Goal: Transaction & Acquisition: Purchase product/service

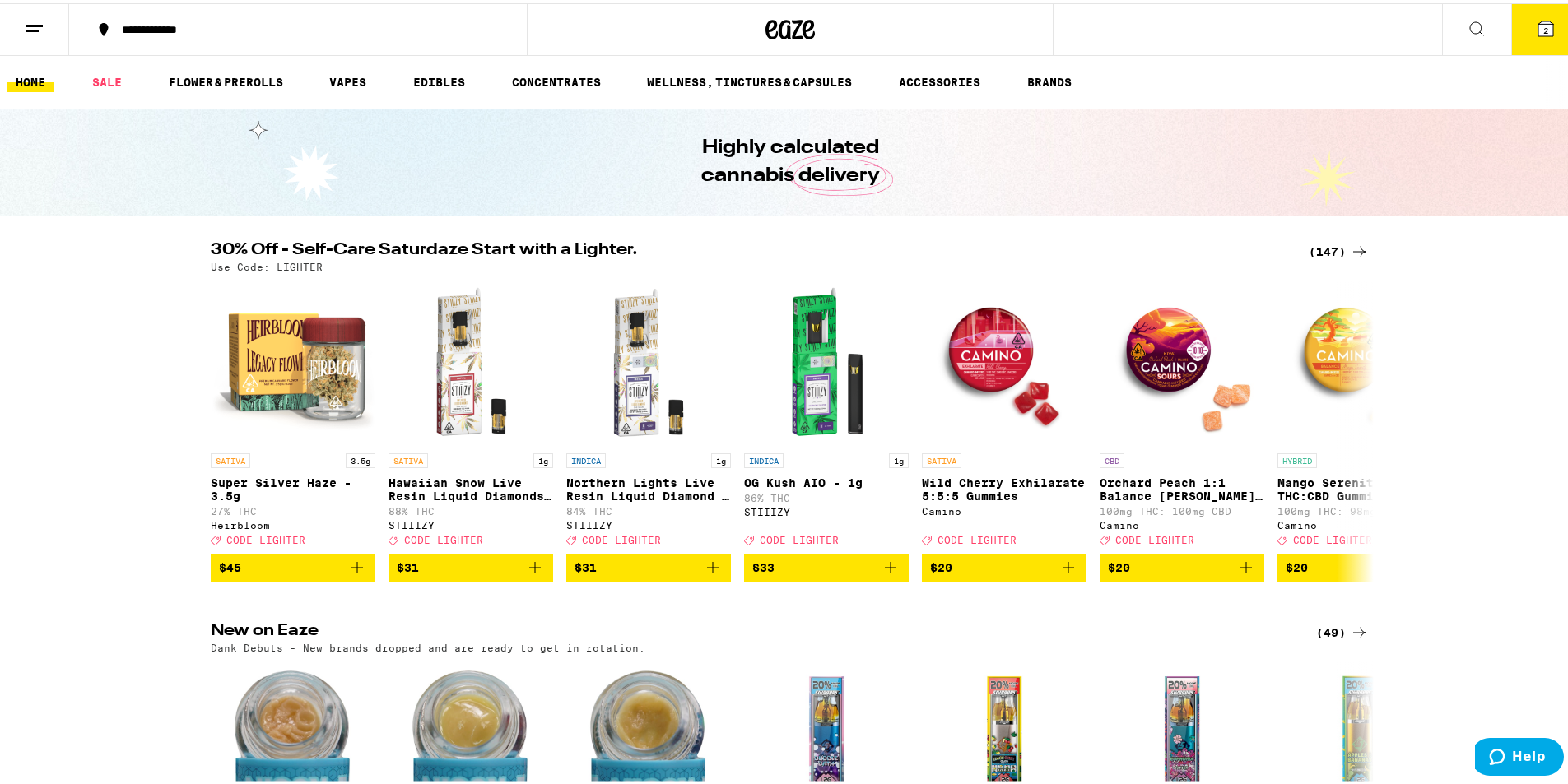
click at [1320, 243] on div "(147)" at bounding box center [1338, 249] width 61 height 20
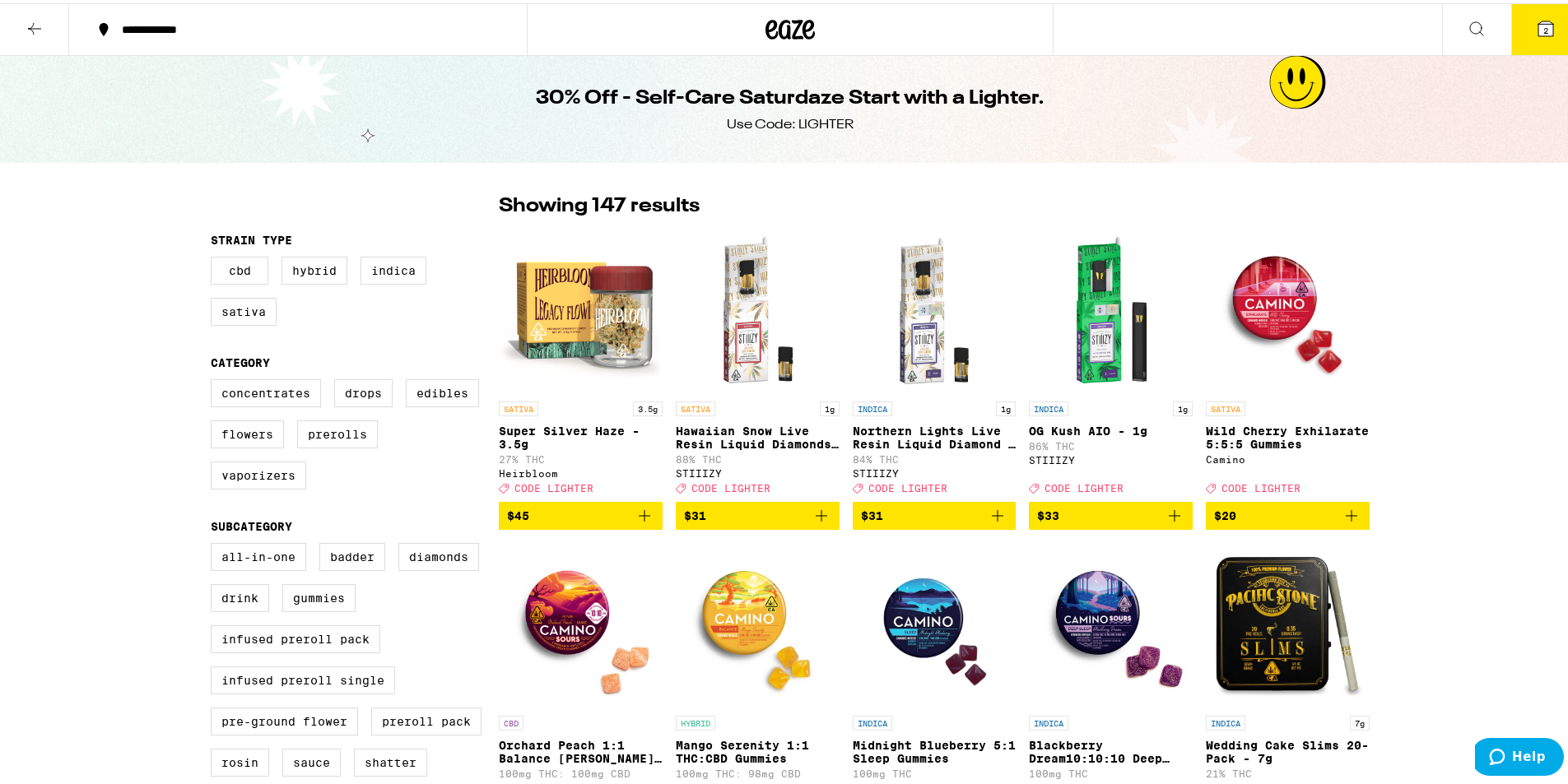
click at [1545, 24] on button "2" at bounding box center [1546, 26] width 69 height 51
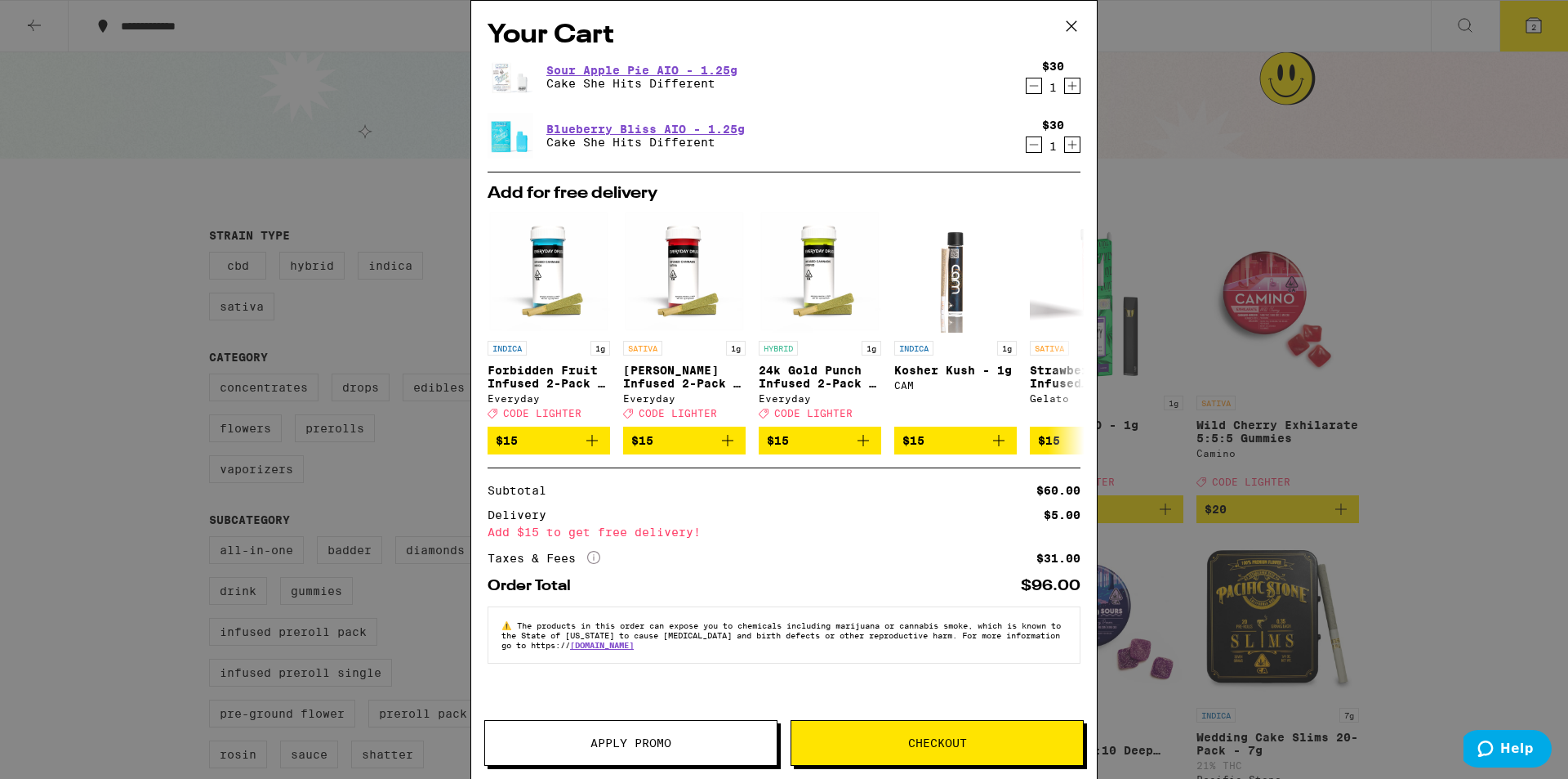
click at [1030, 86] on icon "Decrement" at bounding box center [1034, 86] width 9 height 0
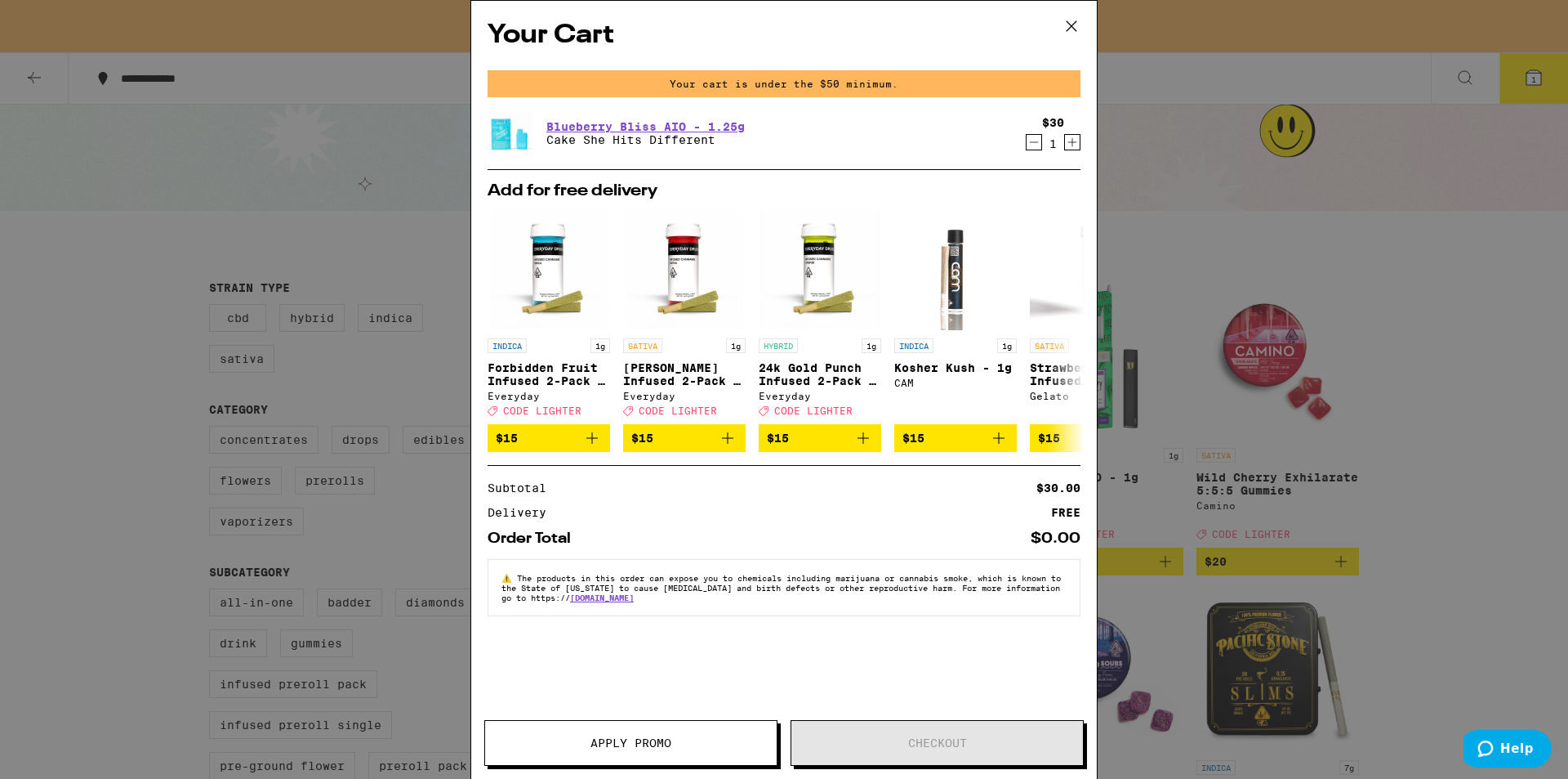
click at [1029, 146] on icon "Decrement" at bounding box center [1034, 142] width 14 height 20
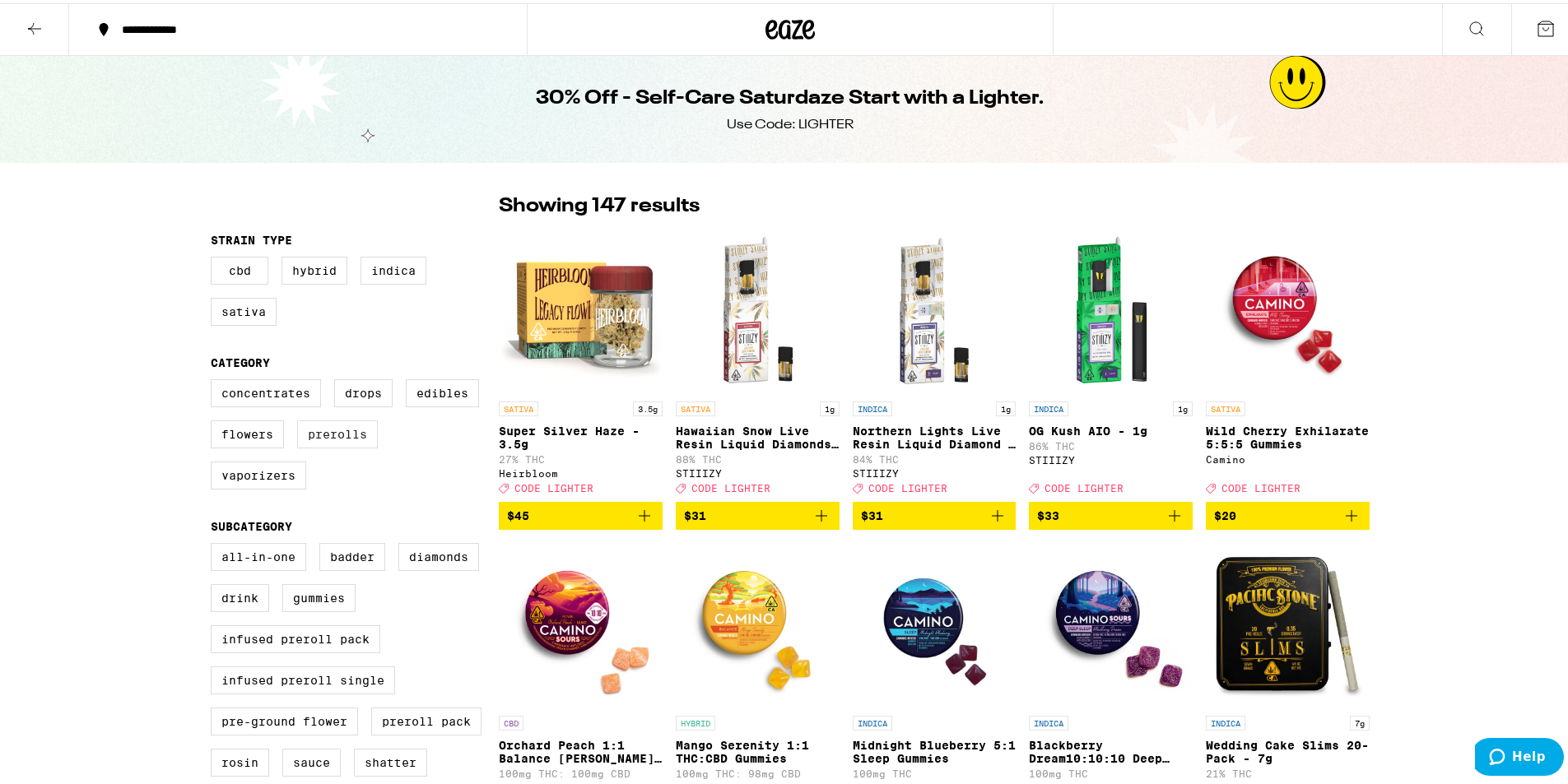
click at [328, 445] on label "Prerolls" at bounding box center [337, 431] width 81 height 28
click at [215, 379] on input "Prerolls" at bounding box center [214, 379] width 1 height 1
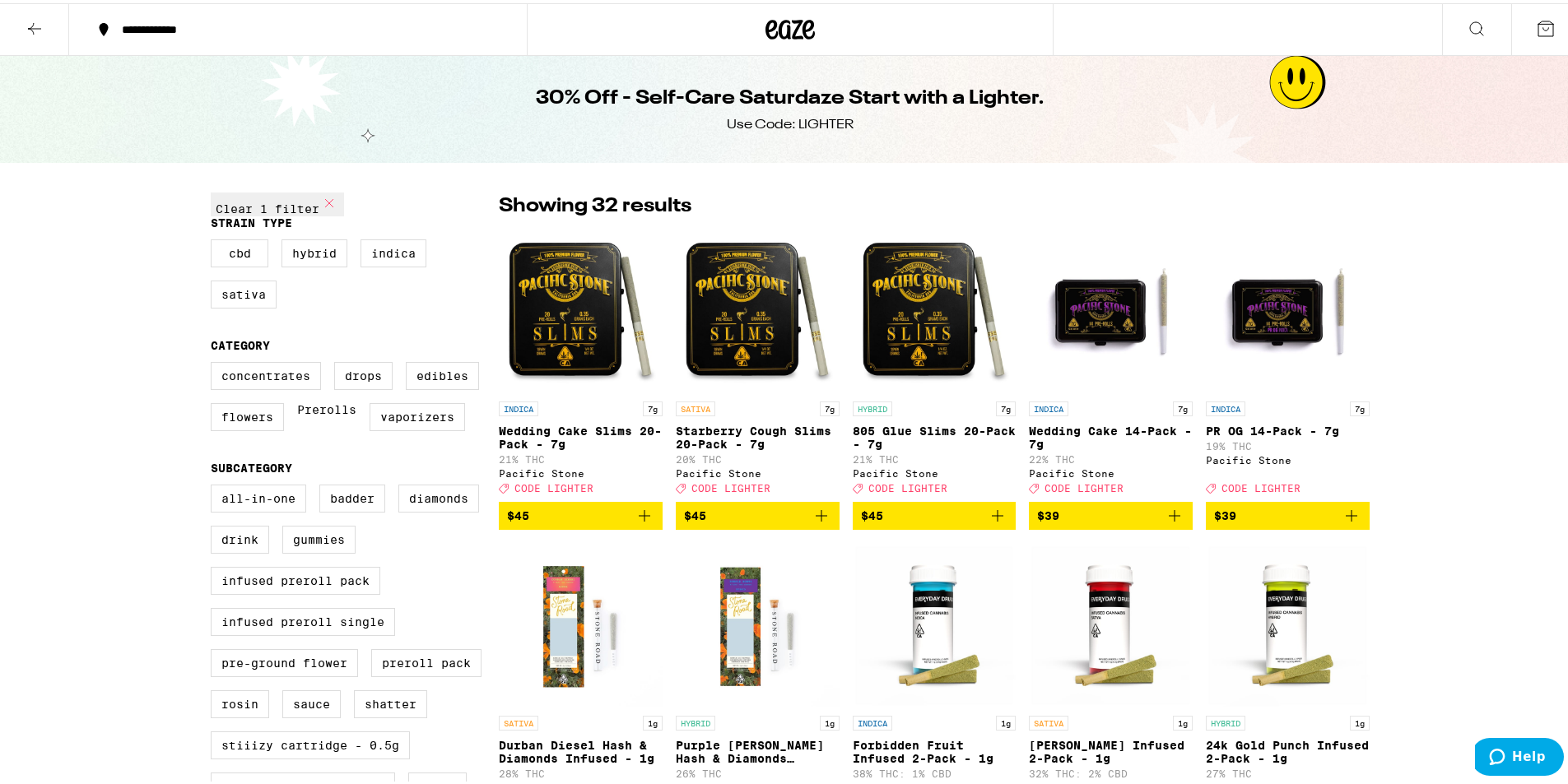
click at [328, 428] on label "Prerolls" at bounding box center [326, 413] width 59 height 28
click at [215, 361] on input "Prerolls" at bounding box center [214, 361] width 1 height 1
checkbox input "false"
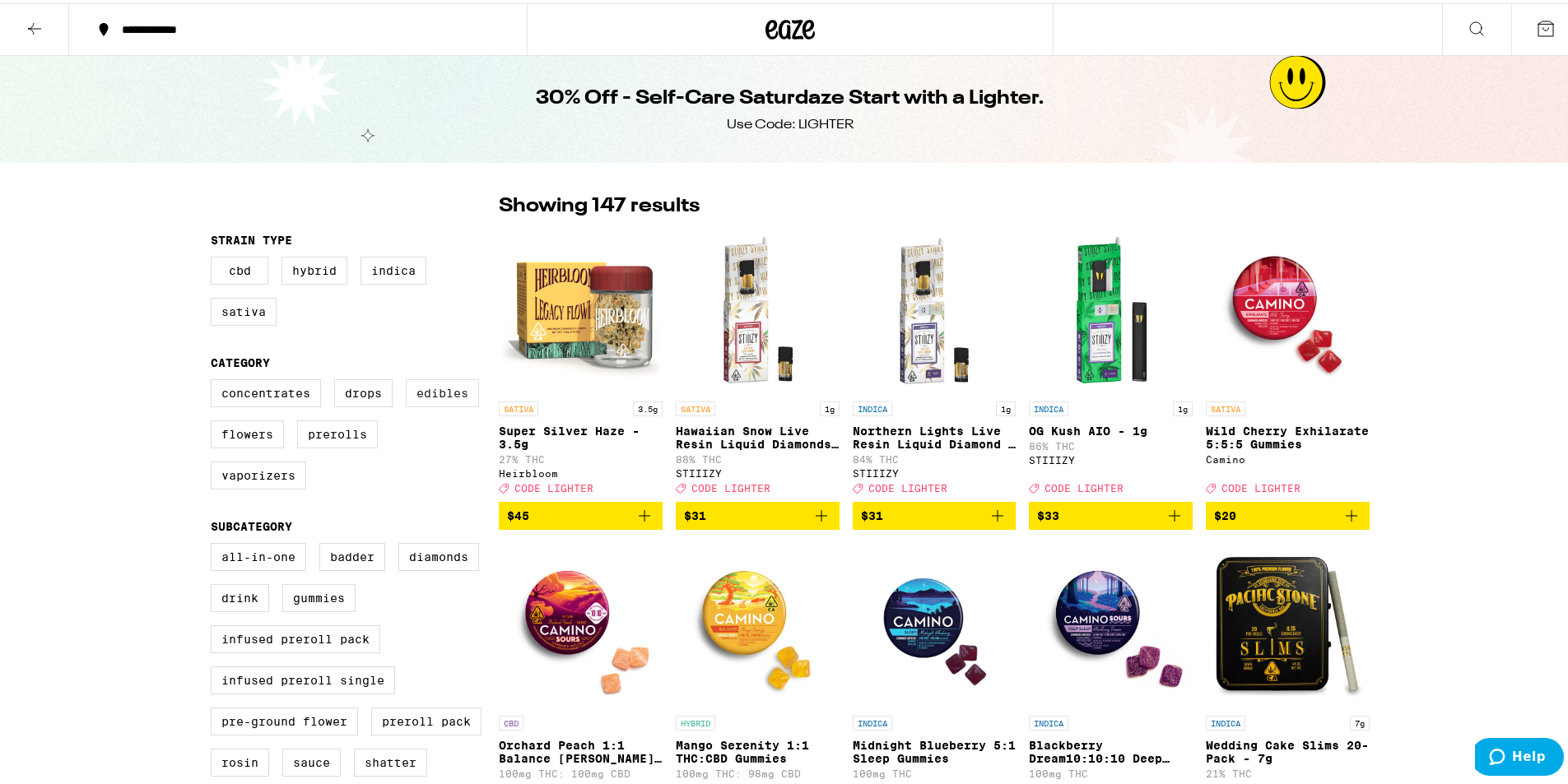
click at [446, 391] on label "Edibles" at bounding box center [442, 390] width 73 height 28
click at [215, 379] on input "Edibles" at bounding box center [214, 379] width 1 height 1
checkbox input "true"
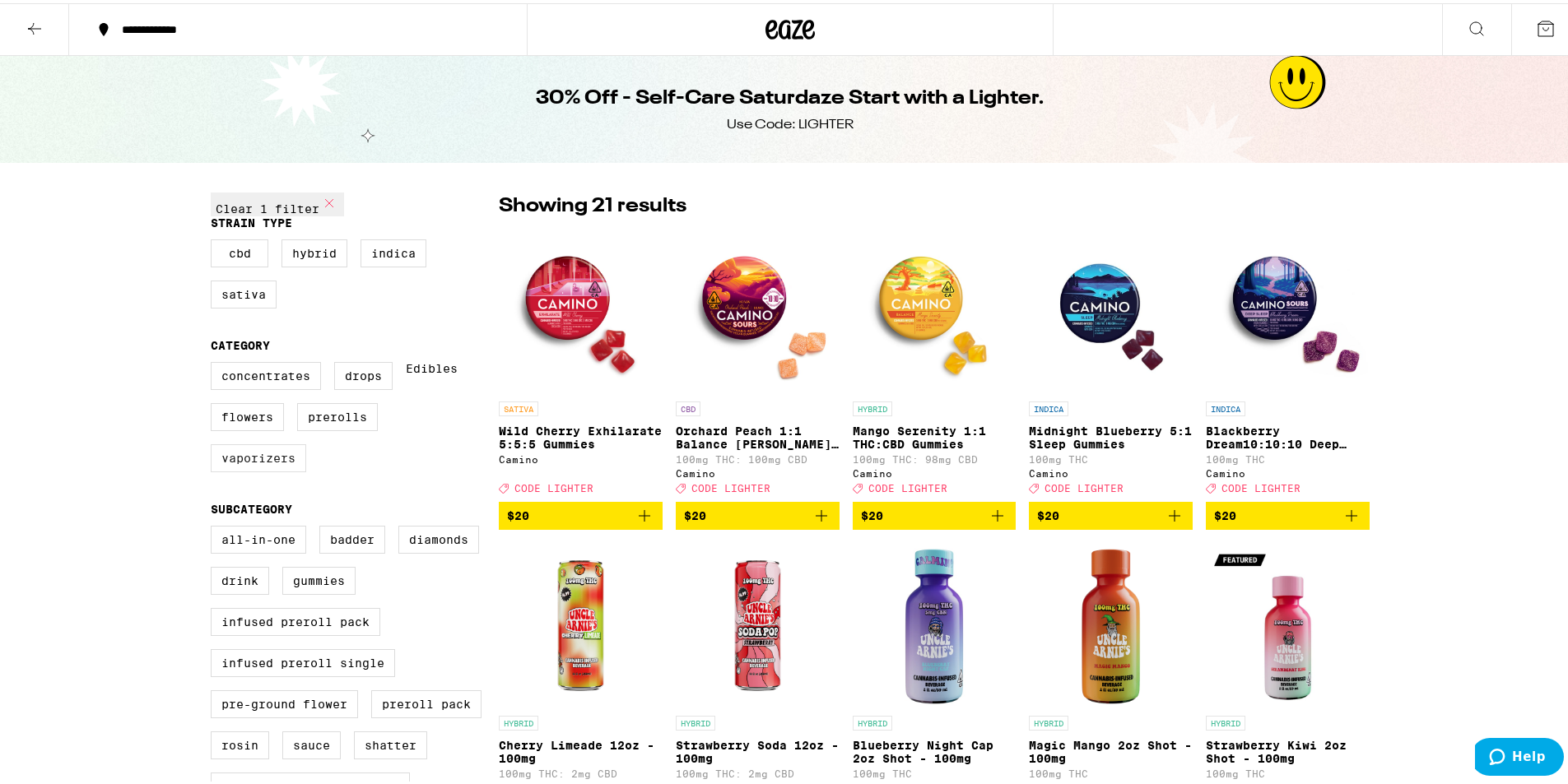
click at [247, 469] on label "Vaporizers" at bounding box center [258, 454] width 96 height 28
click at [215, 361] on input "Vaporizers" at bounding box center [214, 361] width 1 height 1
checkbox input "true"
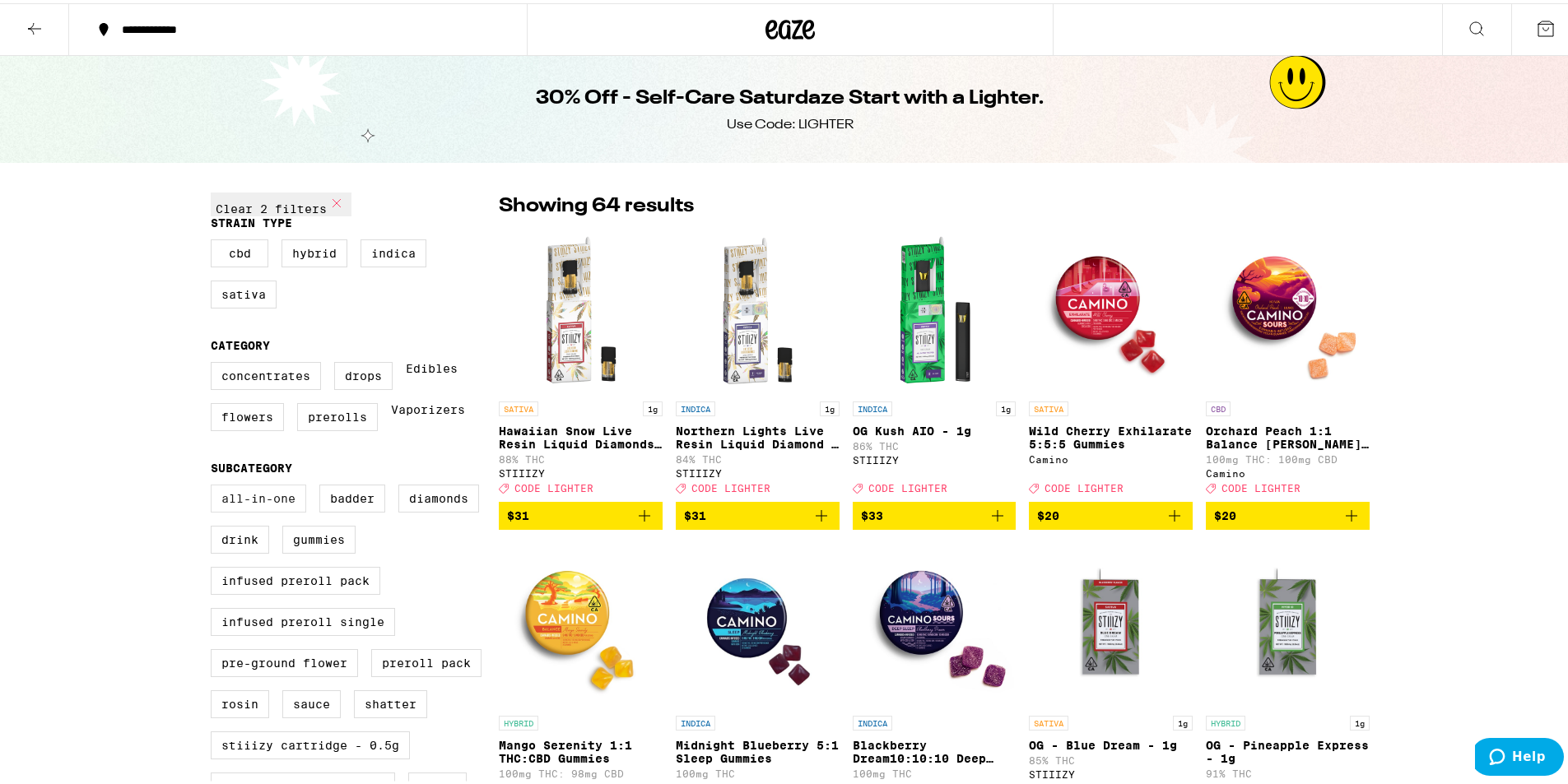
click at [269, 509] on label "All-In-One" at bounding box center [258, 494] width 96 height 28
click at [215, 484] on input "All-In-One" at bounding box center [214, 484] width 1 height 1
checkbox input "true"
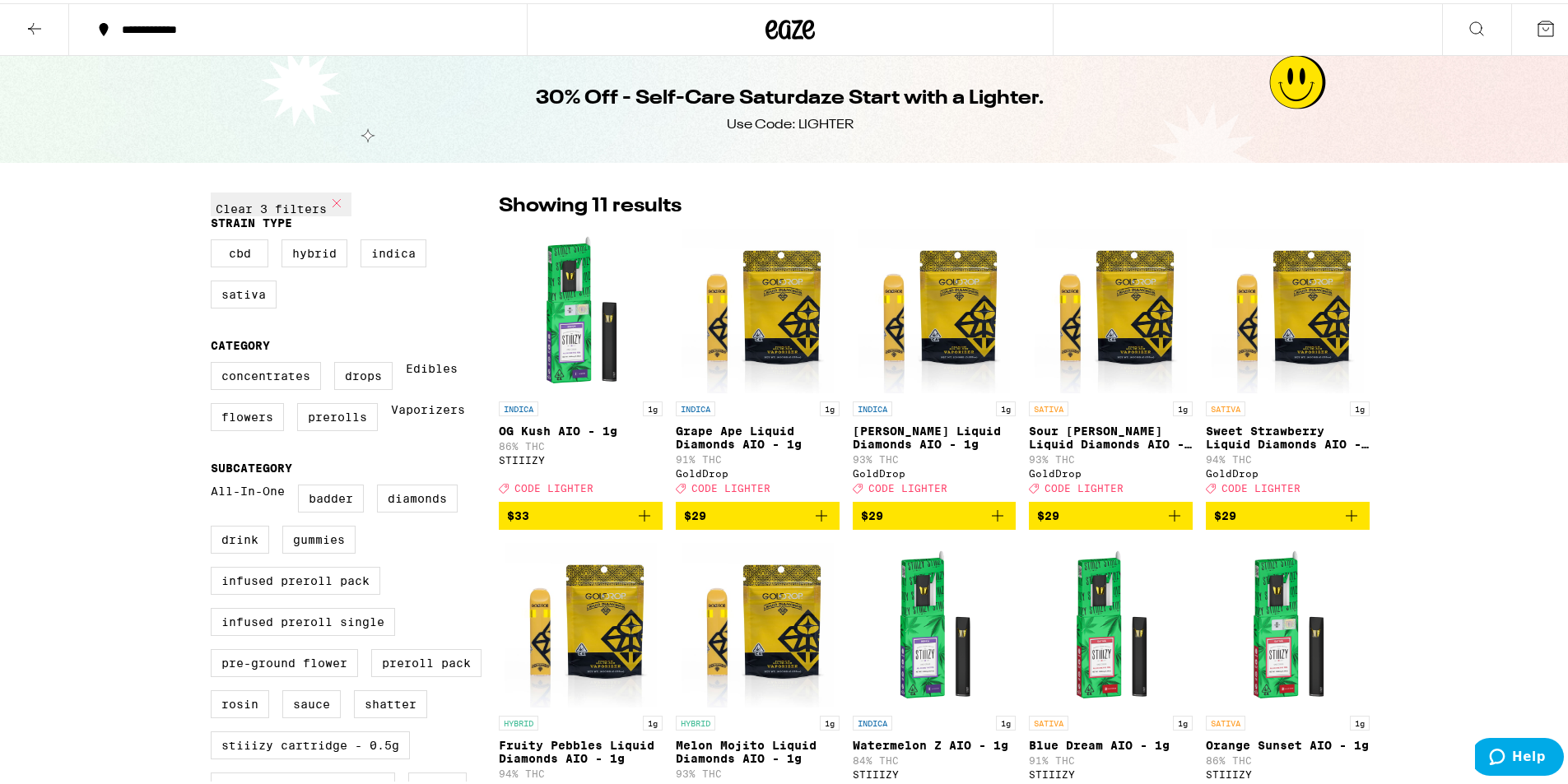
click at [452, 387] on label "Edibles" at bounding box center [431, 372] width 52 height 28
click at [215, 361] on input "Edibles" at bounding box center [214, 361] width 1 height 1
checkbox input "false"
